Goal: Information Seeking & Learning: Learn about a topic

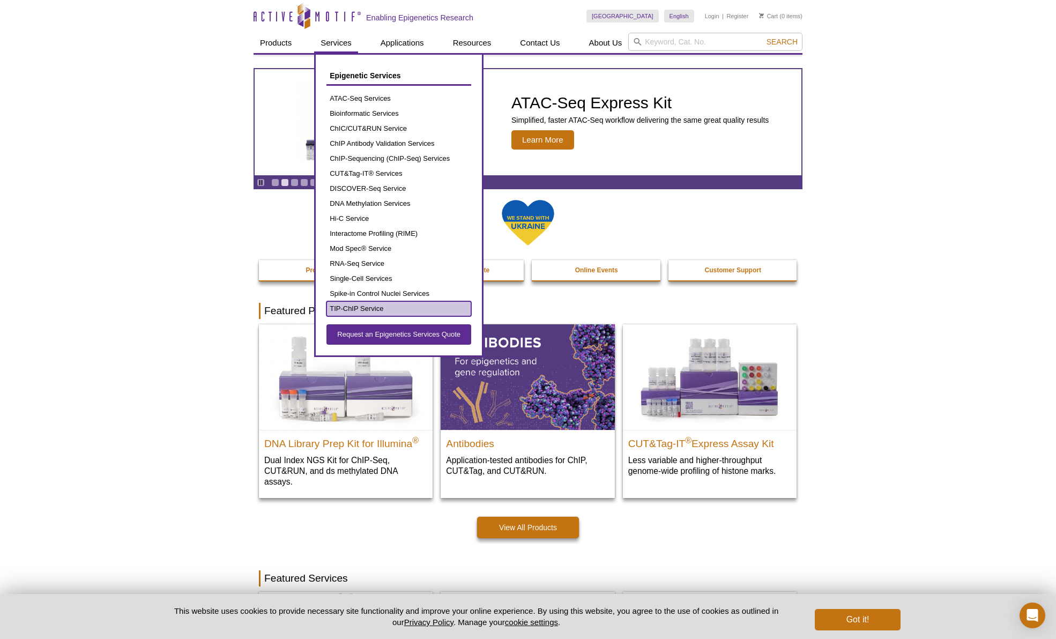
click at [349, 315] on link "TIP-ChIP Service" at bounding box center [399, 308] width 145 height 15
click at [375, 306] on link "TIP-ChIP Service" at bounding box center [399, 308] width 145 height 15
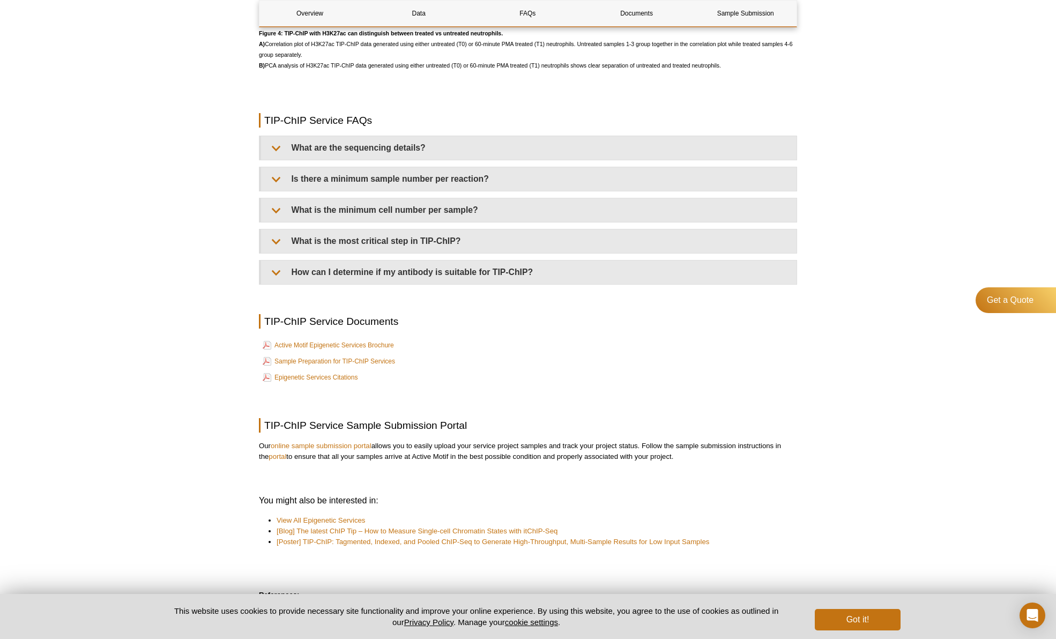
scroll to position [2533, 0]
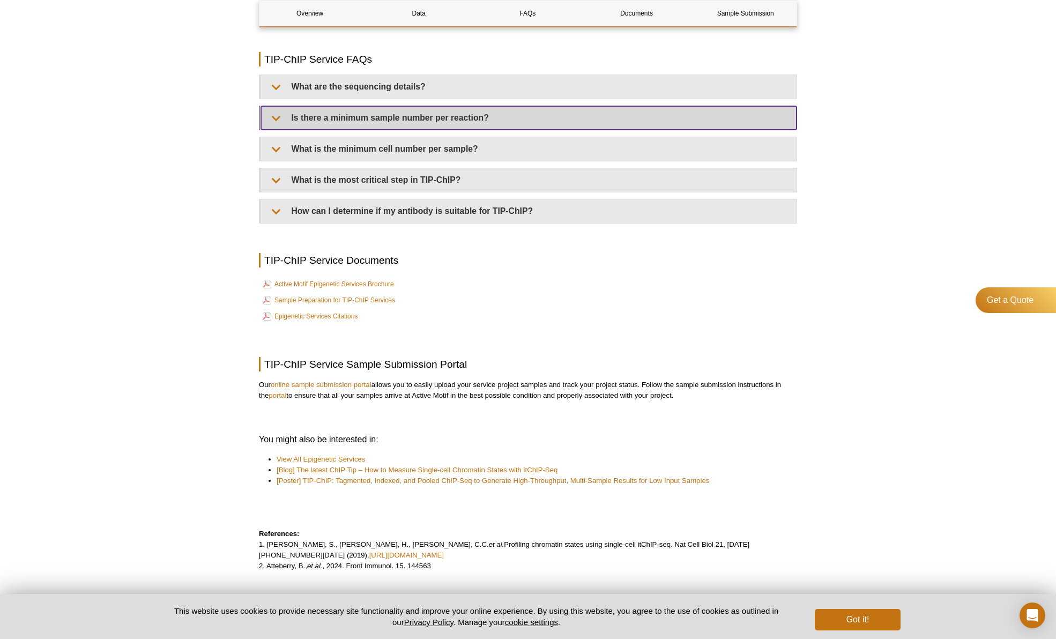
click at [271, 119] on summary "Is there a minimum sample number per reaction?" at bounding box center [529, 118] width 536 height 24
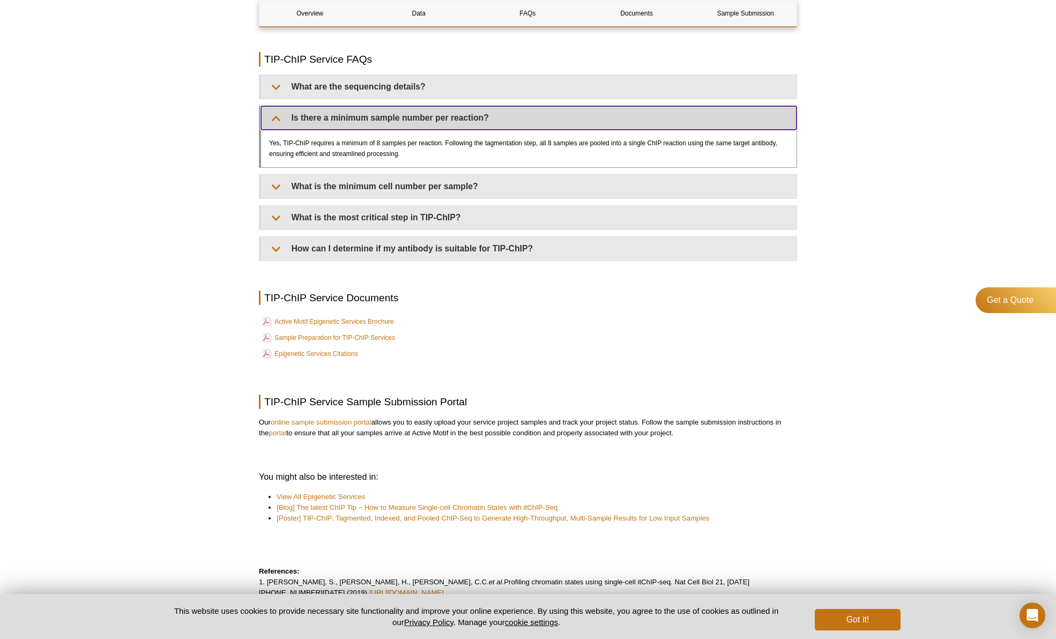
click at [271, 119] on summary "Is there a minimum sample number per reaction?" at bounding box center [529, 118] width 536 height 24
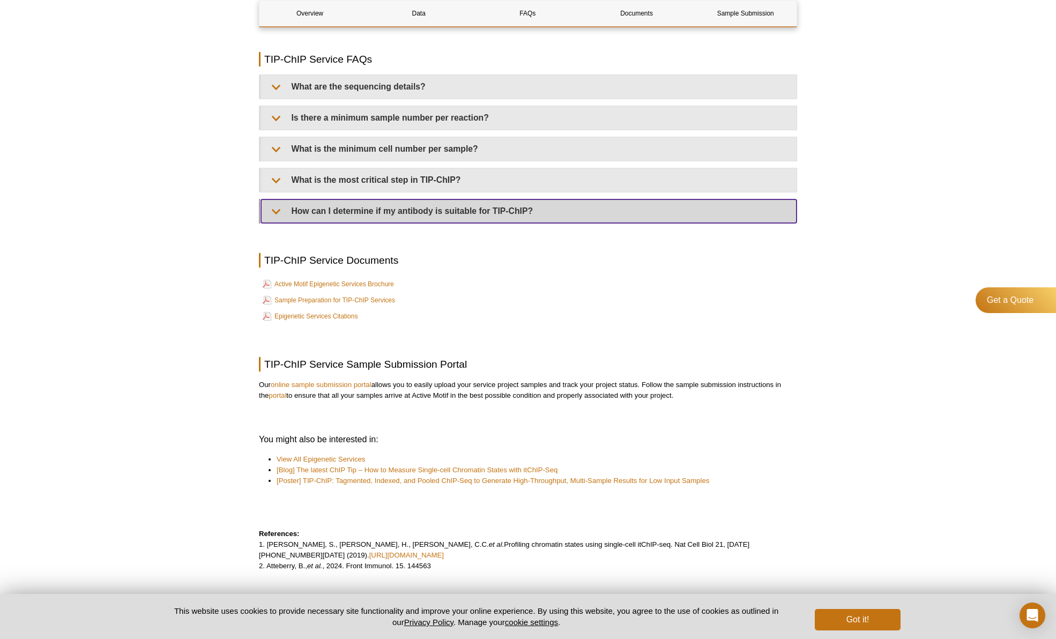
click at [278, 221] on summary "How can I determine if my antibody is suitable for TIP-ChIP?" at bounding box center [529, 211] width 536 height 24
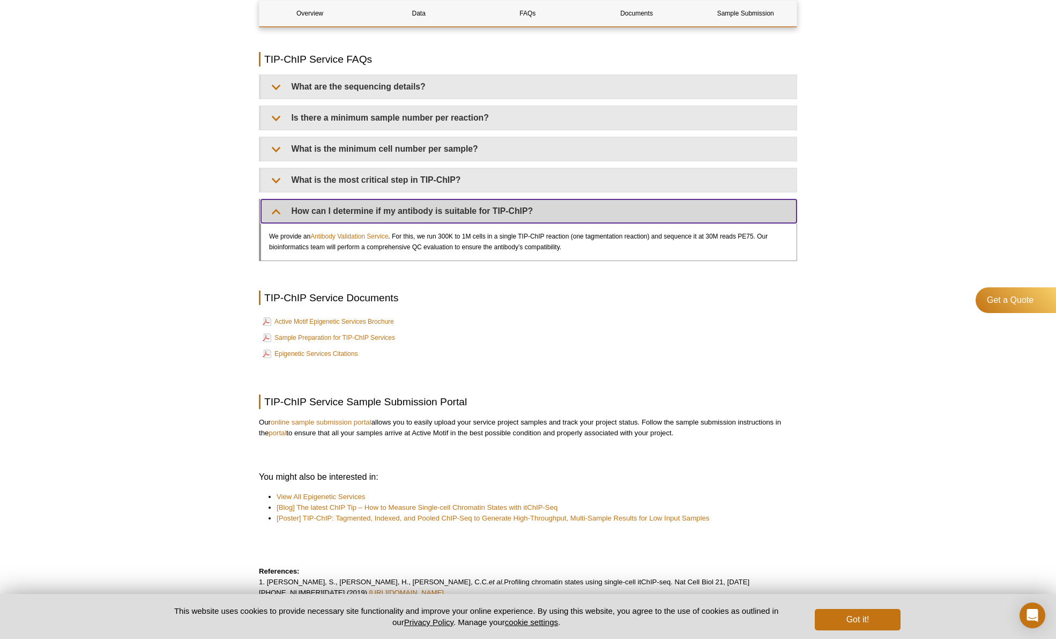
click at [278, 221] on summary "How can I determine if my antibody is suitable for TIP-ChIP?" at bounding box center [529, 211] width 536 height 24
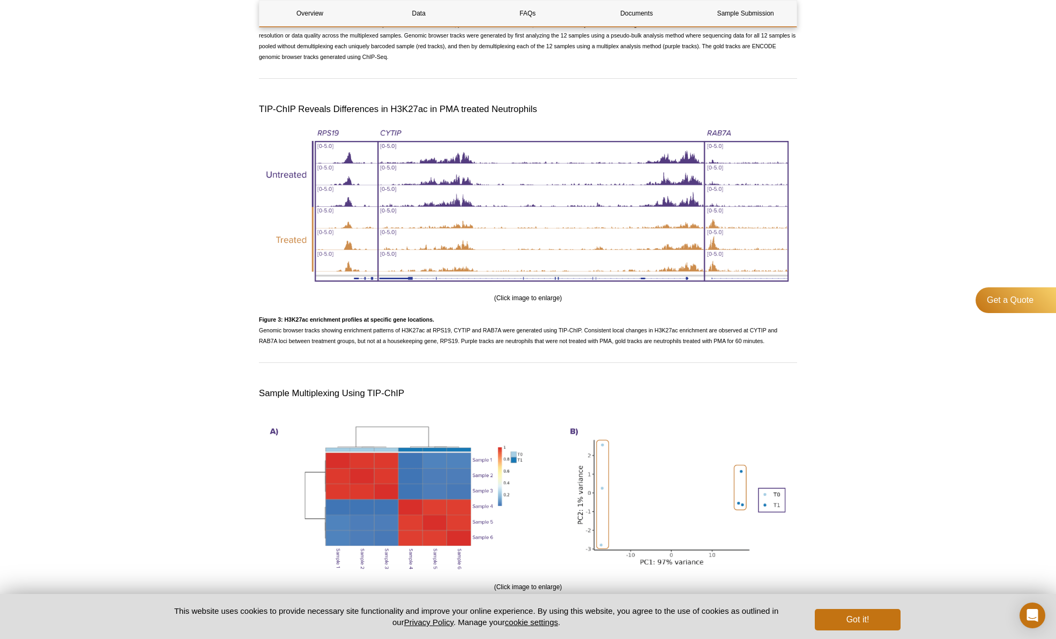
scroll to position [1775, 0]
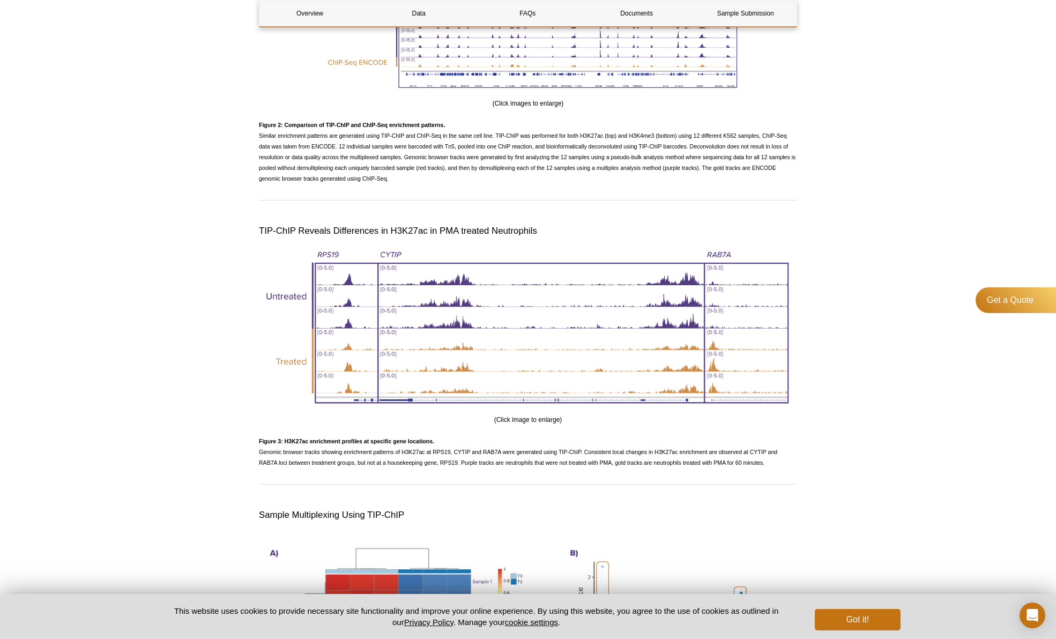
drag, startPoint x: 985, startPoint y: 62, endPoint x: 971, endPoint y: 48, distance: 19.7
